Goal: Find specific page/section: Find specific page/section

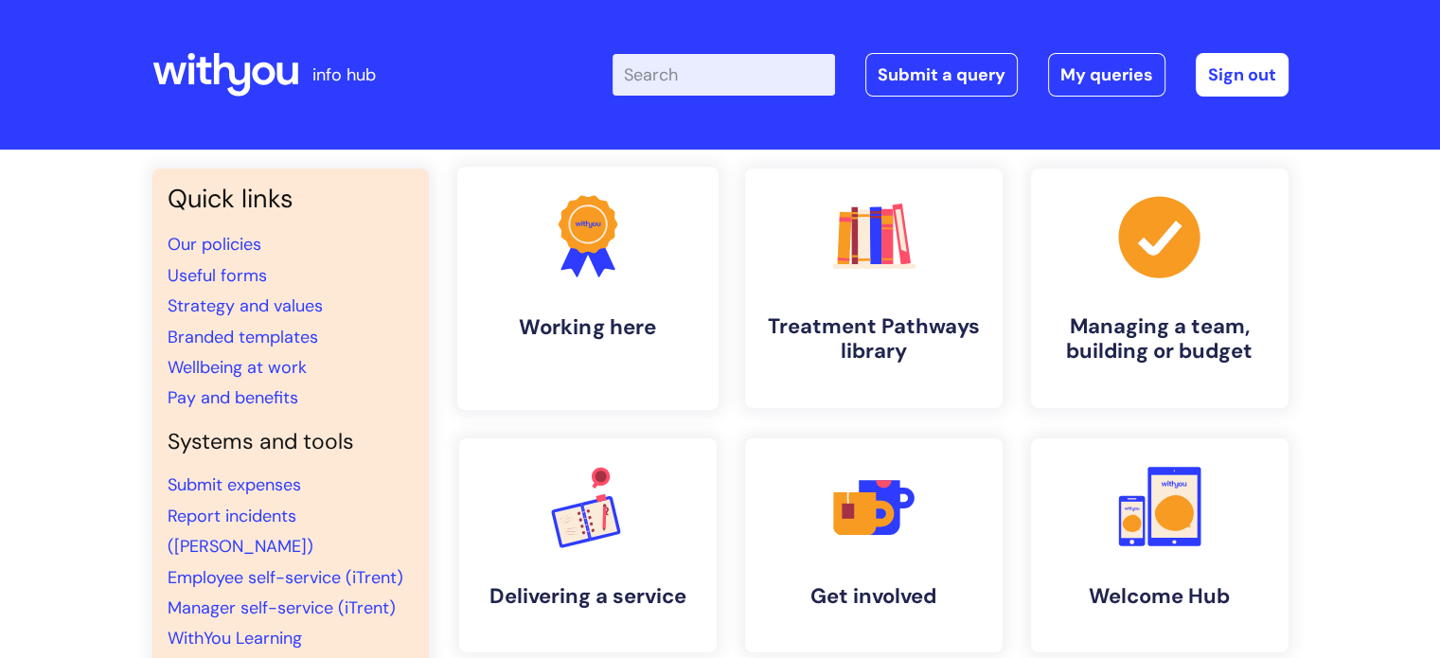
drag, startPoint x: 0, startPoint y: 0, endPoint x: 602, endPoint y: 311, distance: 677.6
click at [602, 311] on link ".cls-1{fill:#f89b22;}.cls-1,.cls-2,.cls-3{stroke-width:0px;}.cls-2{fill:#2d3cff…" at bounding box center [586, 288] width 261 height 243
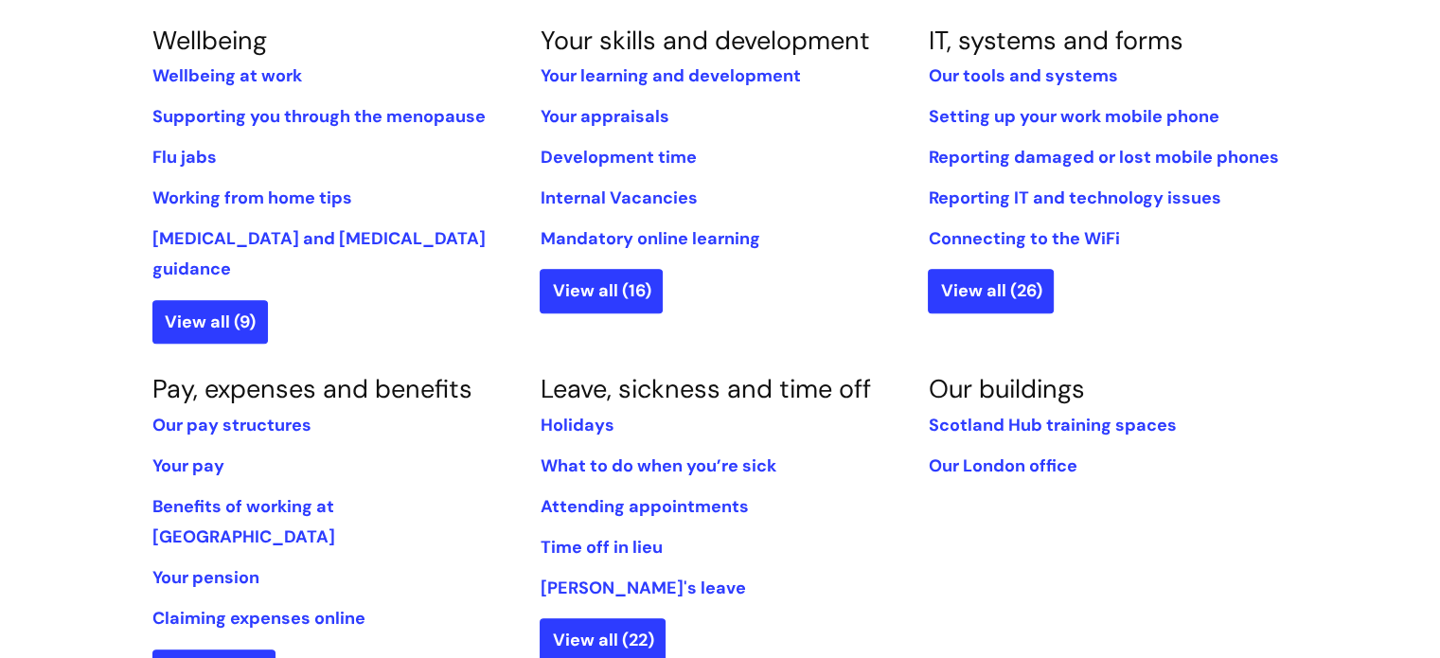
scroll to position [826, 0]
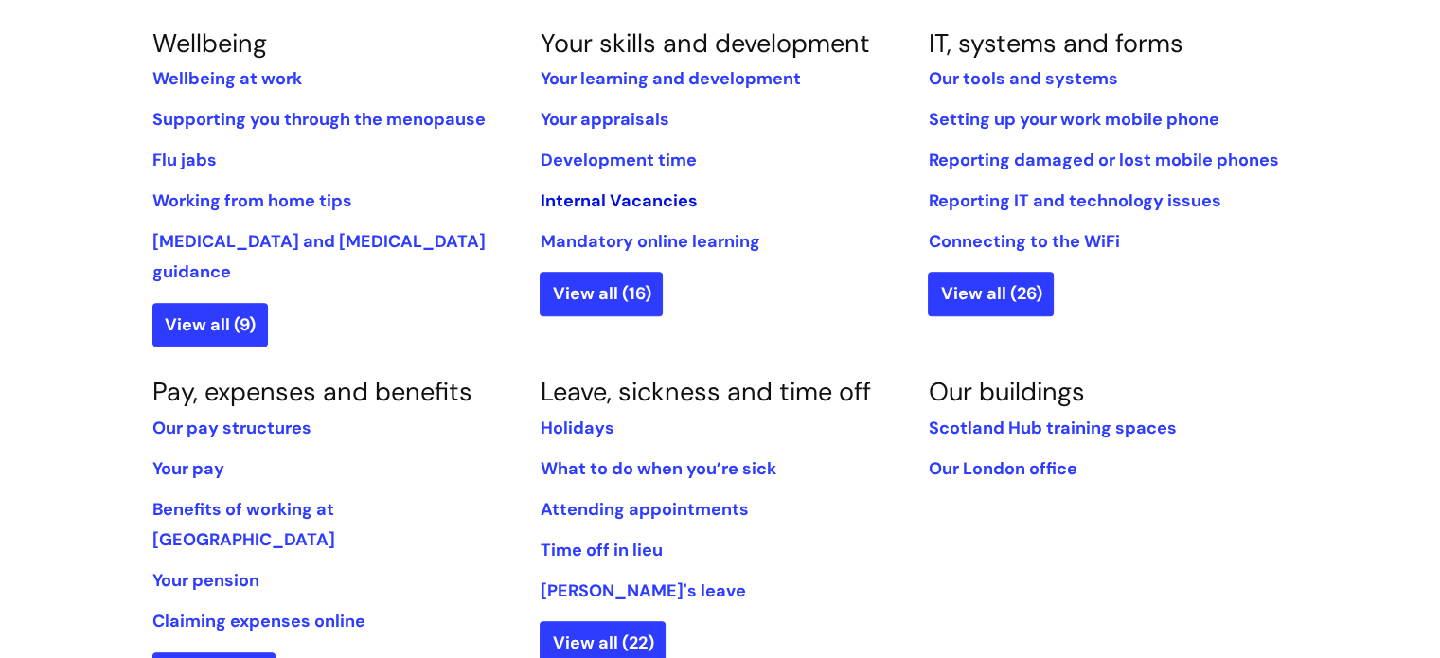
click at [566, 198] on link "Internal Vacancies" at bounding box center [618, 200] width 157 height 23
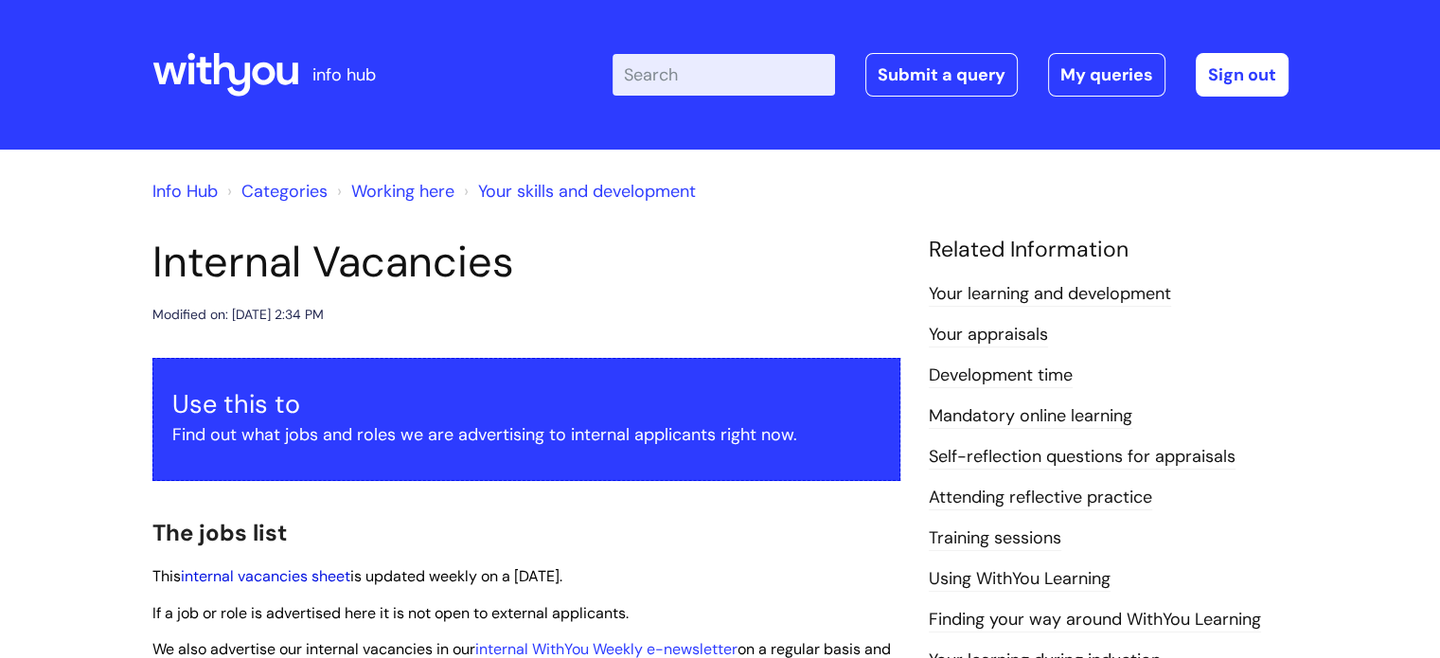
click at [295, 578] on link "internal vacancies sheet" at bounding box center [266, 576] width 170 height 20
